Goal: Communication & Community: Connect with others

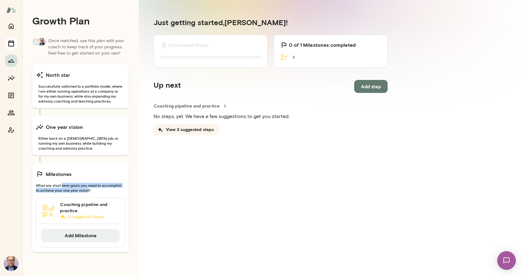
click at [11, 44] on icon "Sessions" at bounding box center [10, 43] width 7 height 7
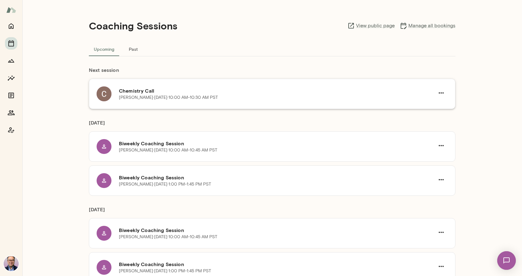
click at [142, 95] on p "Christine Hynson · Mon, Aug 18 · 10:00 AM-10:30 AM PST" at bounding box center [168, 97] width 99 height 6
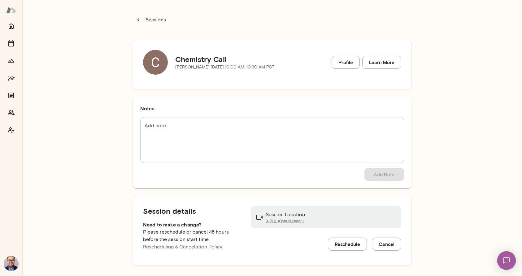
click at [205, 59] on h5 "Chemistry Call" at bounding box center [224, 59] width 99 height 10
click at [340, 62] on link "Profile" at bounding box center [345, 62] width 28 height 13
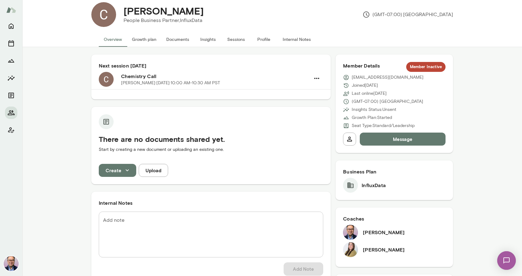
scroll to position [11, 0]
click at [185, 39] on button "Documents" at bounding box center [177, 39] width 33 height 15
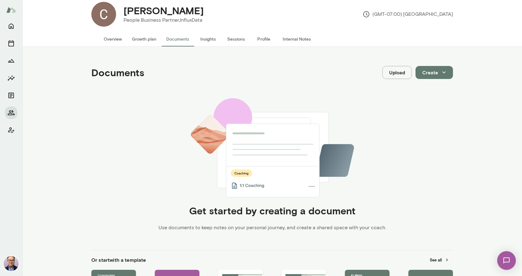
click at [160, 38] on button "Growth plan" at bounding box center [144, 39] width 34 height 15
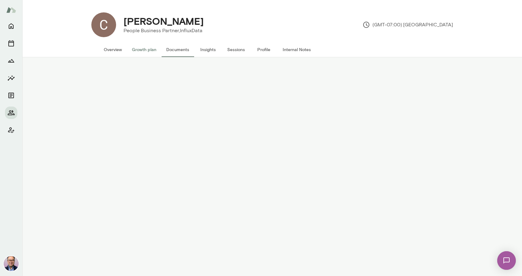
scroll to position [9, 0]
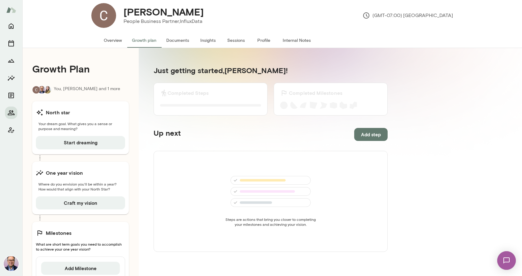
click at [192, 44] on button "Documents" at bounding box center [177, 40] width 33 height 15
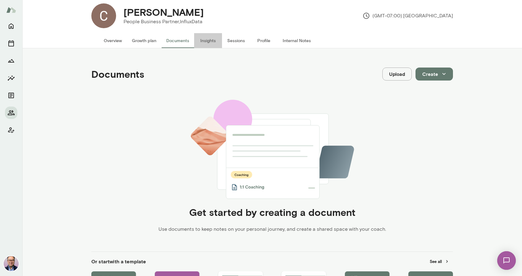
scroll to position [10, 0]
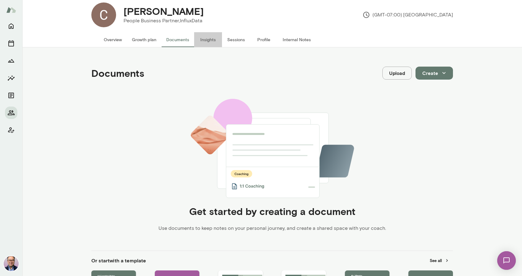
click at [206, 42] on button "Insights" at bounding box center [208, 39] width 28 height 15
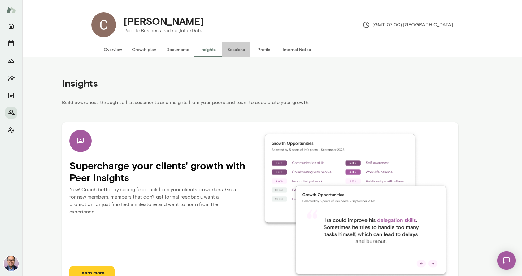
click at [229, 45] on button "Sessions" at bounding box center [236, 49] width 28 height 15
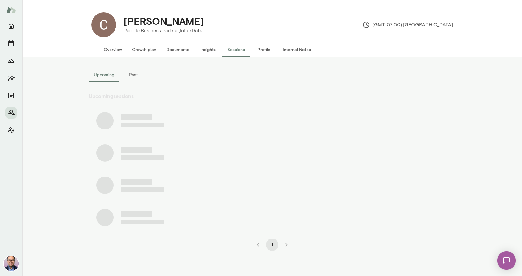
click at [211, 50] on button "Insights" at bounding box center [208, 49] width 28 height 15
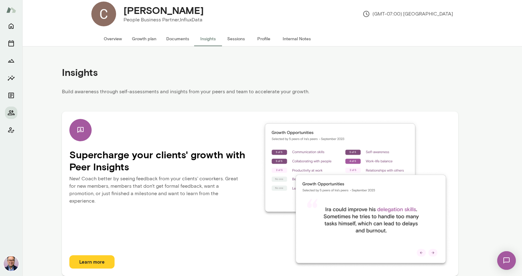
scroll to position [11, 0]
click at [239, 44] on button "Sessions" at bounding box center [236, 38] width 28 height 15
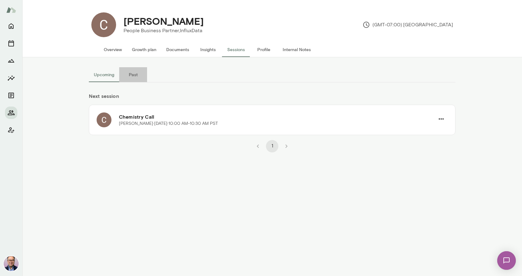
click at [135, 75] on button "Past" at bounding box center [133, 74] width 28 height 15
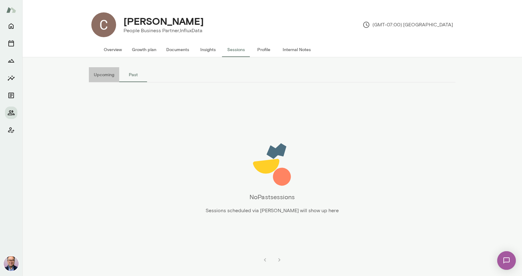
click at [109, 76] on button "Upcoming" at bounding box center [104, 74] width 30 height 15
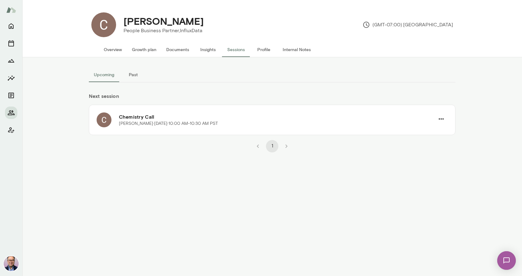
click at [269, 51] on button "Profile" at bounding box center [264, 49] width 28 height 15
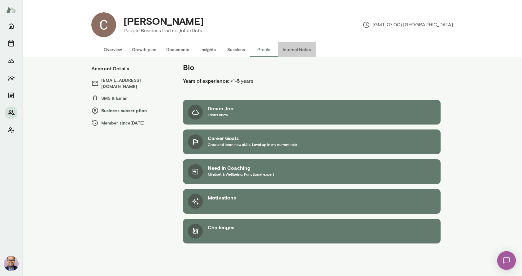
scroll to position [0, 0]
click at [296, 49] on button "Internal Notes" at bounding box center [296, 49] width 38 height 15
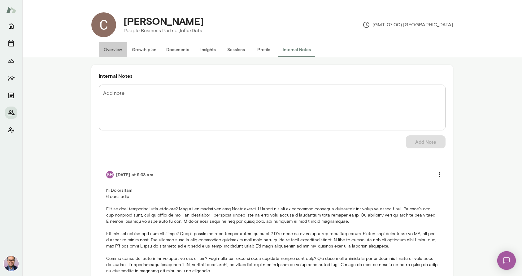
click at [105, 48] on button "Overview" at bounding box center [113, 49] width 28 height 15
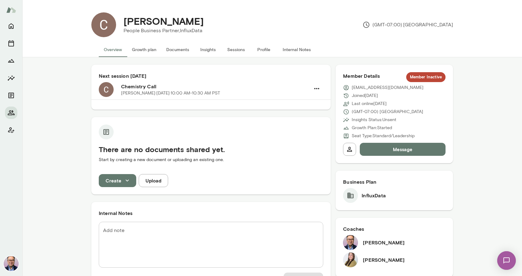
click at [506, 262] on img at bounding box center [505, 259] width 25 height 25
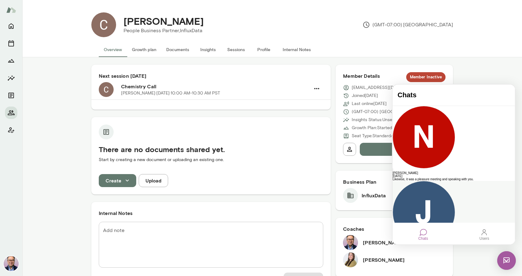
click at [456, 246] on div "[PERSON_NAME][EMAIL_ADDRESS][PERSON_NAME][DOMAIN_NAME]" at bounding box center [453, 247] width 122 height 3
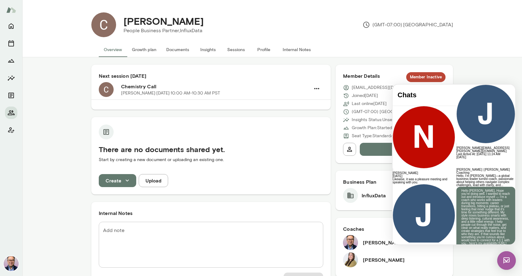
scroll to position [40, 0]
drag, startPoint x: 444, startPoint y: 155, endPoint x: 468, endPoint y: 173, distance: 30.5
click at [468, 173] on div "[PERSON_NAME] | [PERSON_NAME] Coaching Hello, I’m [PERSON_NAME]—a global busine…" at bounding box center [485, 214] width 59 height 92
click at [469, 189] on p "Hello [PERSON_NAME], Hope you’re doing well. I wanted to reach out and introduc…" at bounding box center [485, 223] width 49 height 68
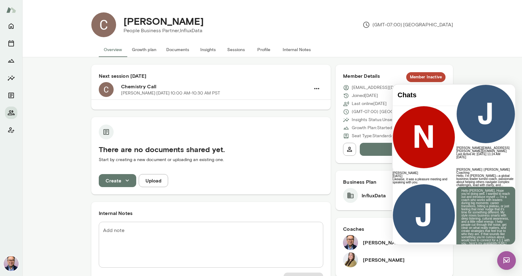
scroll to position [70, 0]
drag, startPoint x: 441, startPoint y: 154, endPoint x: 478, endPoint y: 196, distance: 55.3
click at [478, 196] on div "[PERSON_NAME] | [PERSON_NAME] Coaching Hello, I’m [PERSON_NAME]—a global busine…" at bounding box center [485, 214] width 59 height 92
click at [501, 189] on p "Hello [PERSON_NAME], Hope you’re doing well. I wanted to reach out and introduc…" at bounding box center [485, 223] width 49 height 68
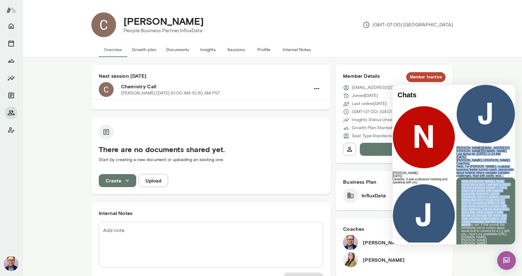
scroll to position [0, 0]
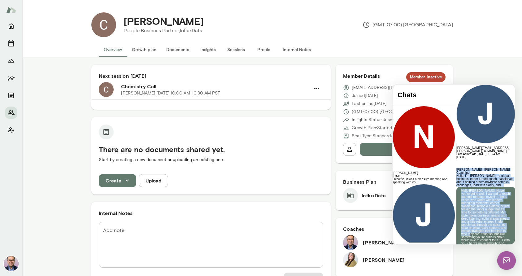
drag, startPoint x: 500, startPoint y: 164, endPoint x: 444, endPoint y: 188, distance: 61.2
click at [456, 188] on div "[PERSON_NAME] | [PERSON_NAME] Coaching Hello, I’m [PERSON_NAME]—a global busine…" at bounding box center [485, 214] width 59 height 92
copy div "[PERSON_NAME] | [PERSON_NAME] Coaching Hello, I’m [PERSON_NAME]—a global busine…"
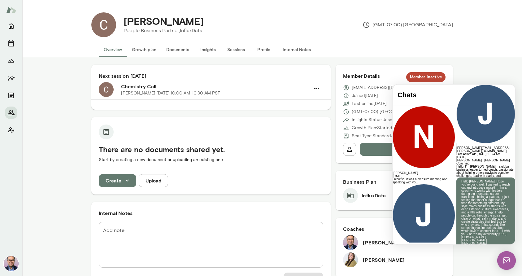
click at [456, 152] on span "Last Active At: [DATE] 11:24 AM" at bounding box center [478, 153] width 44 height 3
click at [504, 261] on img at bounding box center [506, 260] width 19 height 19
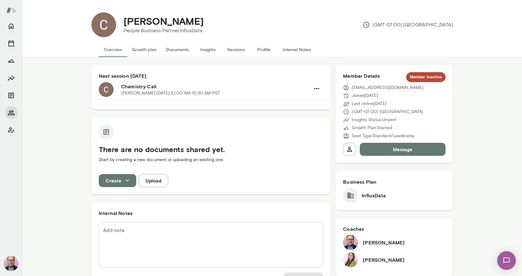
click at [504, 260] on img at bounding box center [505, 259] width 25 height 25
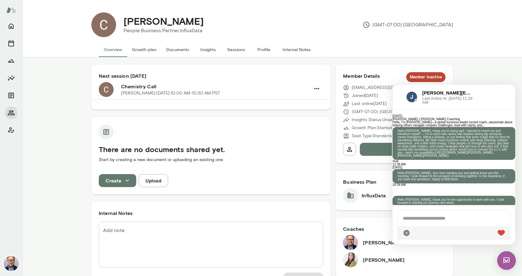
scroll to position [271, 0]
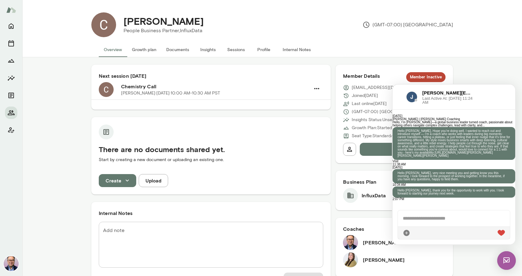
click at [475, 99] on div "[PERSON_NAME][EMAIL_ADDRESS][PERSON_NAME][DOMAIN_NAME] Last Active At: [DATE] 1…" at bounding box center [453, 96] width 122 height 25
click at [395, 181] on div "[DATE] [PERSON_NAME] | [PERSON_NAME] Coaching Hello, I’m [PERSON_NAME]—a global…" at bounding box center [453, 156] width 122 height 95
click at [396, 100] on div "[PERSON_NAME][EMAIL_ADDRESS][PERSON_NAME][DOMAIN_NAME] Last Active At: [DATE] 1…" at bounding box center [453, 96] width 122 height 25
click at [385, 226] on h6 "Coaches" at bounding box center [394, 228] width 102 height 7
click at [313, 161] on p "Start by creating a new document or uploading an existing one." at bounding box center [211, 160] width 224 height 6
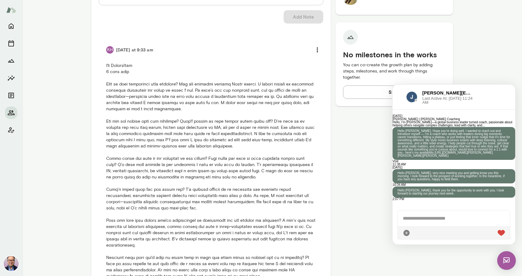
scroll to position [263, 0]
click at [508, 260] on img at bounding box center [506, 260] width 19 height 19
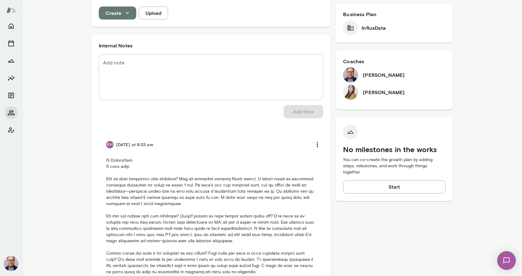
scroll to position [81, 0]
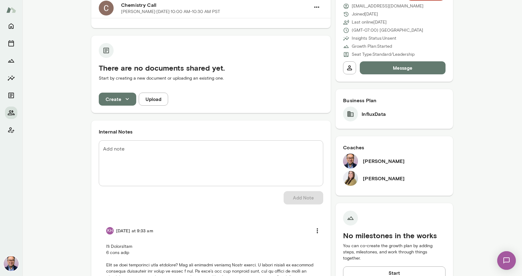
click at [408, 71] on button "Message" at bounding box center [402, 67] width 86 height 13
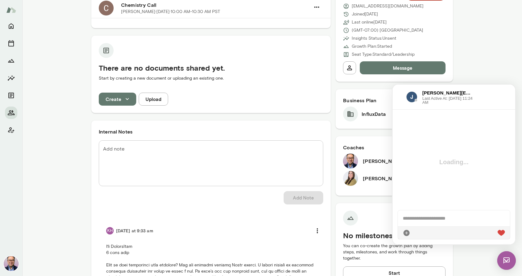
scroll to position [0, 0]
click at [501, 260] on img at bounding box center [506, 260] width 19 height 19
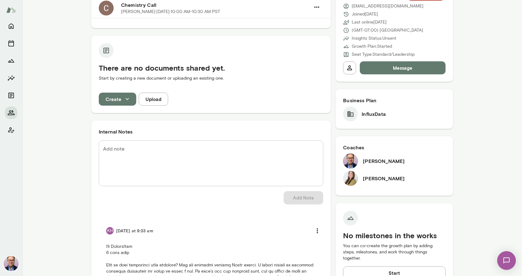
scroll to position [22, 0]
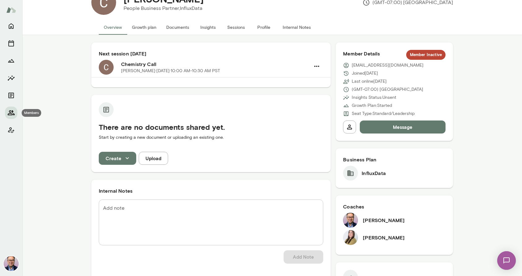
click at [13, 111] on icon "Members" at bounding box center [11, 112] width 7 height 5
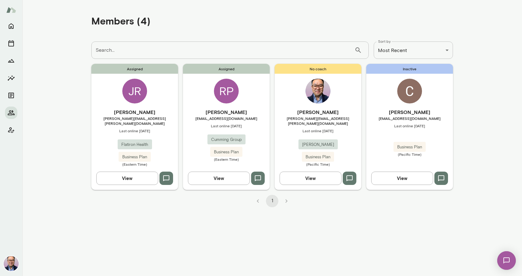
click at [260, 174] on icon "button" at bounding box center [257, 177] width 7 height 7
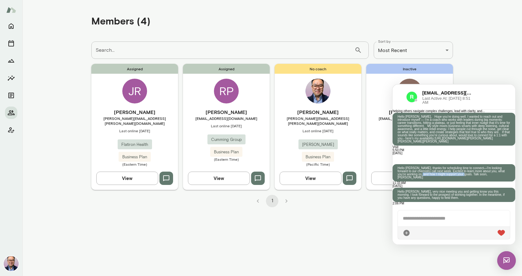
scroll to position [267, 0]
drag, startPoint x: 462, startPoint y: 161, endPoint x: 440, endPoint y: 125, distance: 41.5
click at [440, 164] on div "Hello [PERSON_NAME], thanks for scheduling time to connect—I’m looking forward …" at bounding box center [453, 172] width 122 height 17
copy p "Hello [PERSON_NAME], thanks for scheduling time to connect—I’m looking forward …"
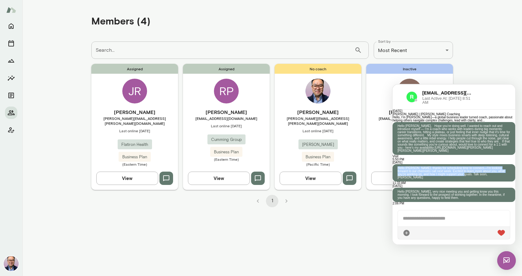
drag, startPoint x: 617, startPoint y: 388, endPoint x: 506, endPoint y: 261, distance: 168.4
click at [506, 261] on img at bounding box center [506, 260] width 19 height 19
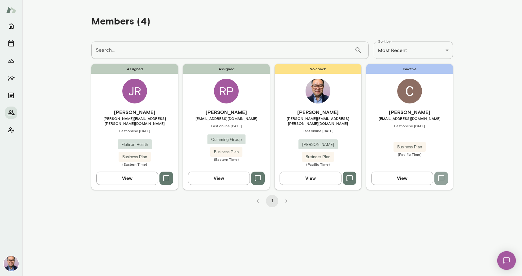
click at [442, 174] on icon "button" at bounding box center [440, 177] width 7 height 7
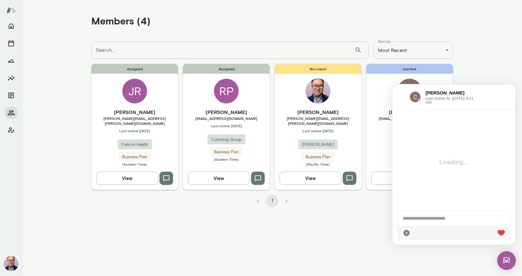
scroll to position [0, 0]
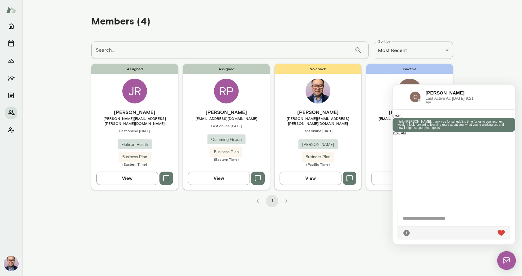
click at [353, 241] on main "**********" at bounding box center [271, 138] width 499 height 276
click at [483, 90] on div "[PERSON_NAME] Last Active At: [DATE] 9:21 AM" at bounding box center [453, 96] width 122 height 25
drag, startPoint x: 483, startPoint y: 90, endPoint x: 485, endPoint y: 85, distance: 5.2
click at [483, 90] on div "[PERSON_NAME] Last Active At: [DATE] 9:21 AM" at bounding box center [453, 96] width 122 height 25
click at [493, 63] on main "**********" at bounding box center [271, 138] width 499 height 276
